Goal: Check status: Check status

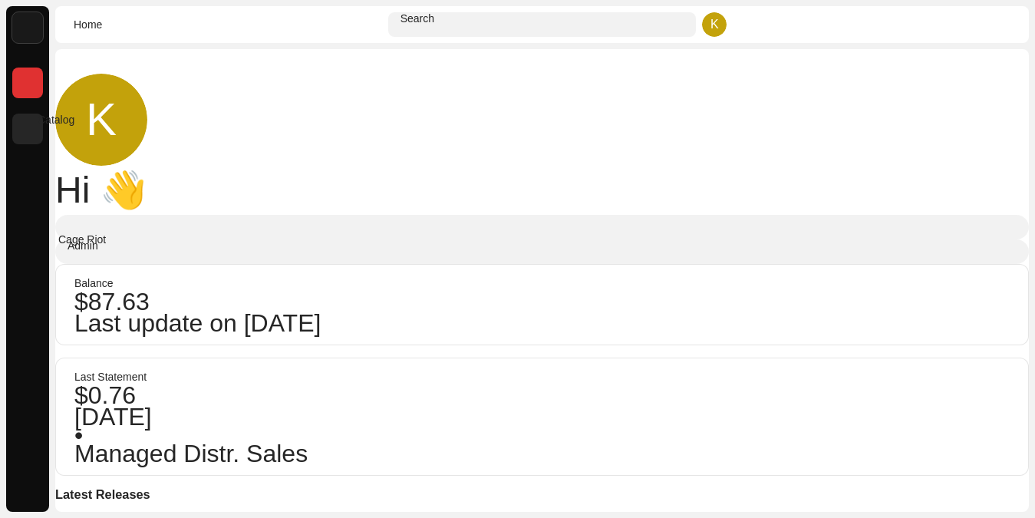
click at [28, 129] on span at bounding box center [28, 129] width 0 height 0
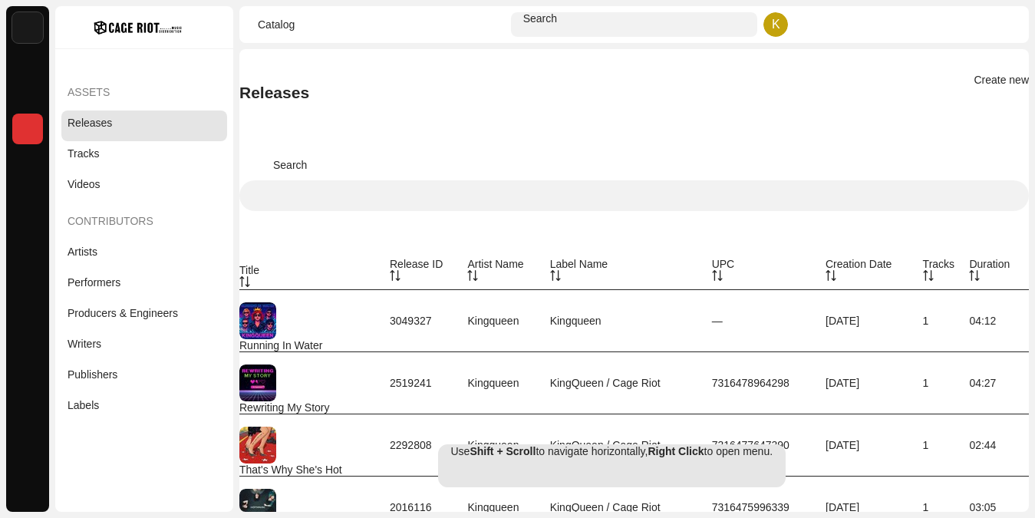
click at [390, 339] on div "Running In Water" at bounding box center [314, 345] width 150 height 12
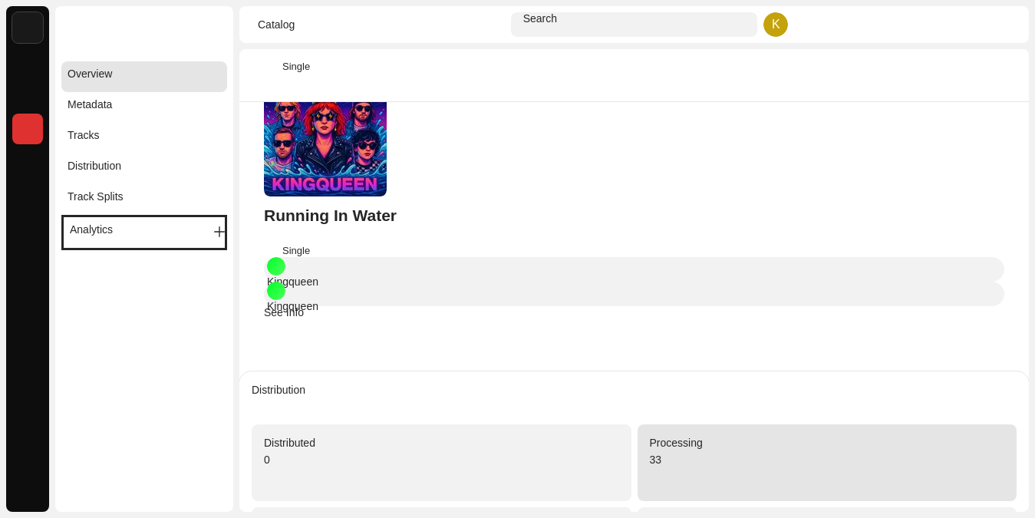
click at [708, 449] on div "33" at bounding box center [827, 469] width 355 height 41
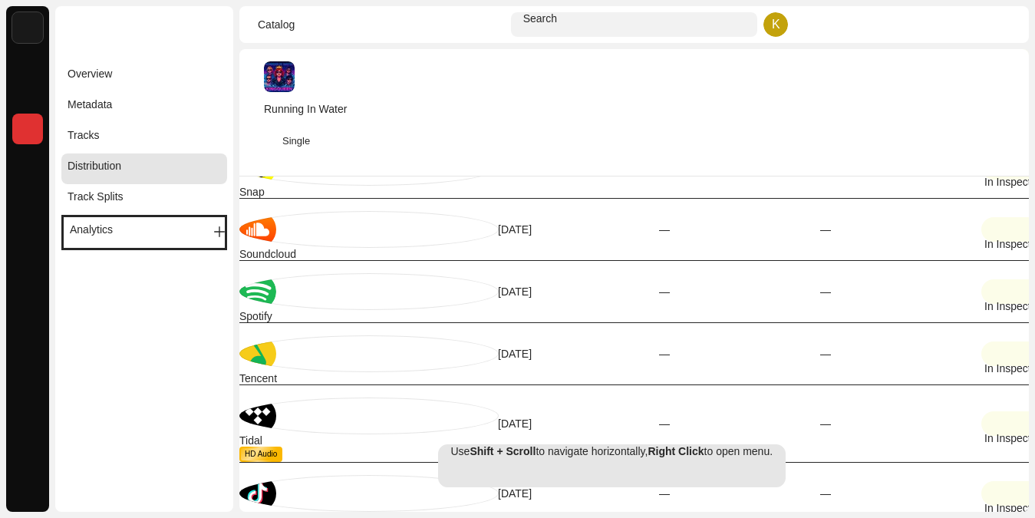
scroll to position [1811, 0]
